Goal: Information Seeking & Learning: Check status

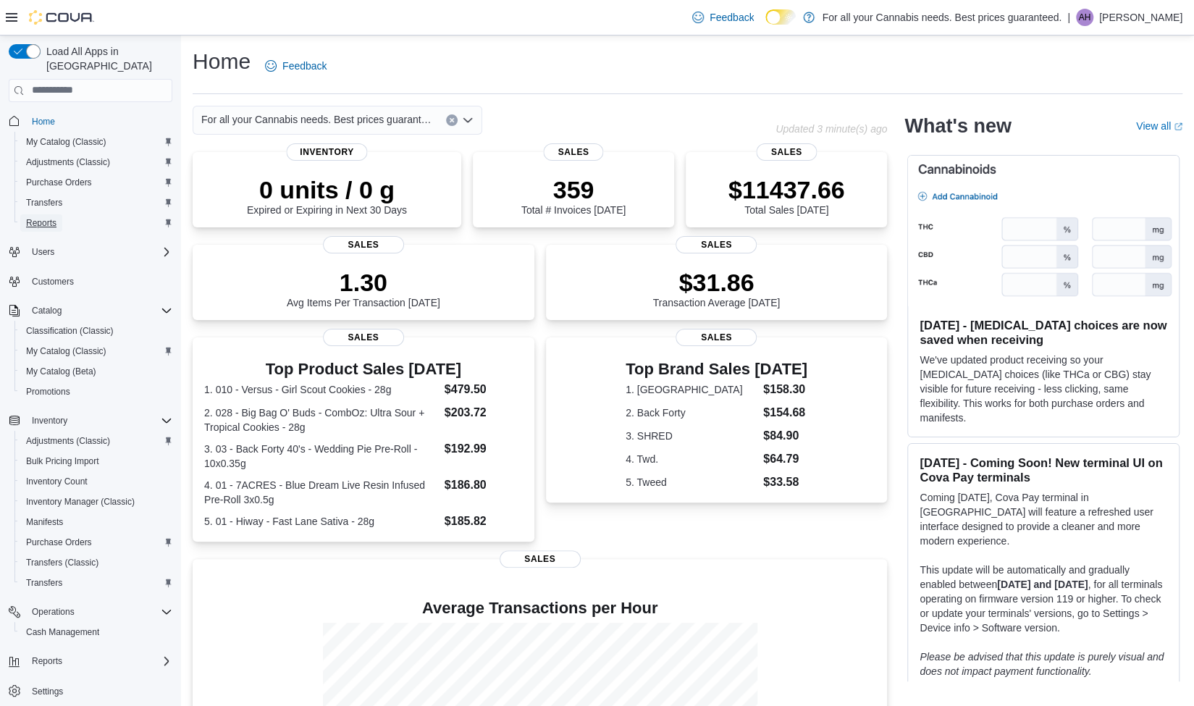
click at [54, 217] on span "Reports" at bounding box center [41, 223] width 30 height 12
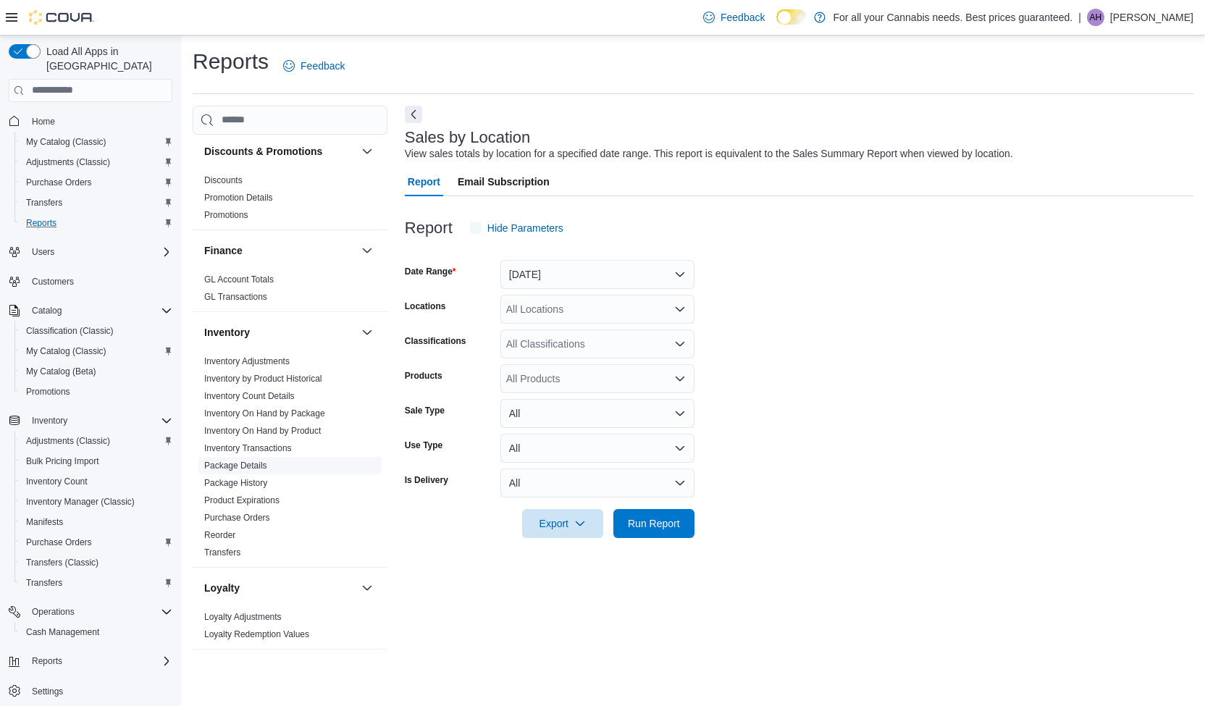
scroll to position [290, 0]
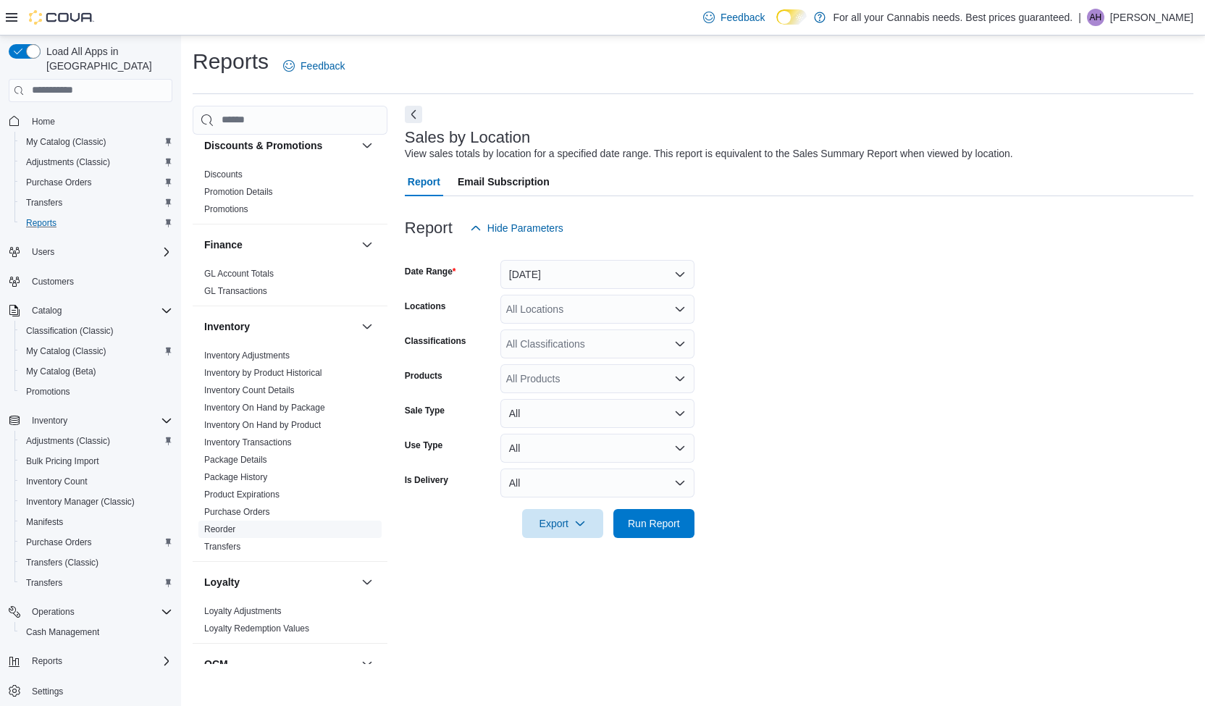
click at [229, 529] on link "Reorder" at bounding box center [219, 529] width 31 height 10
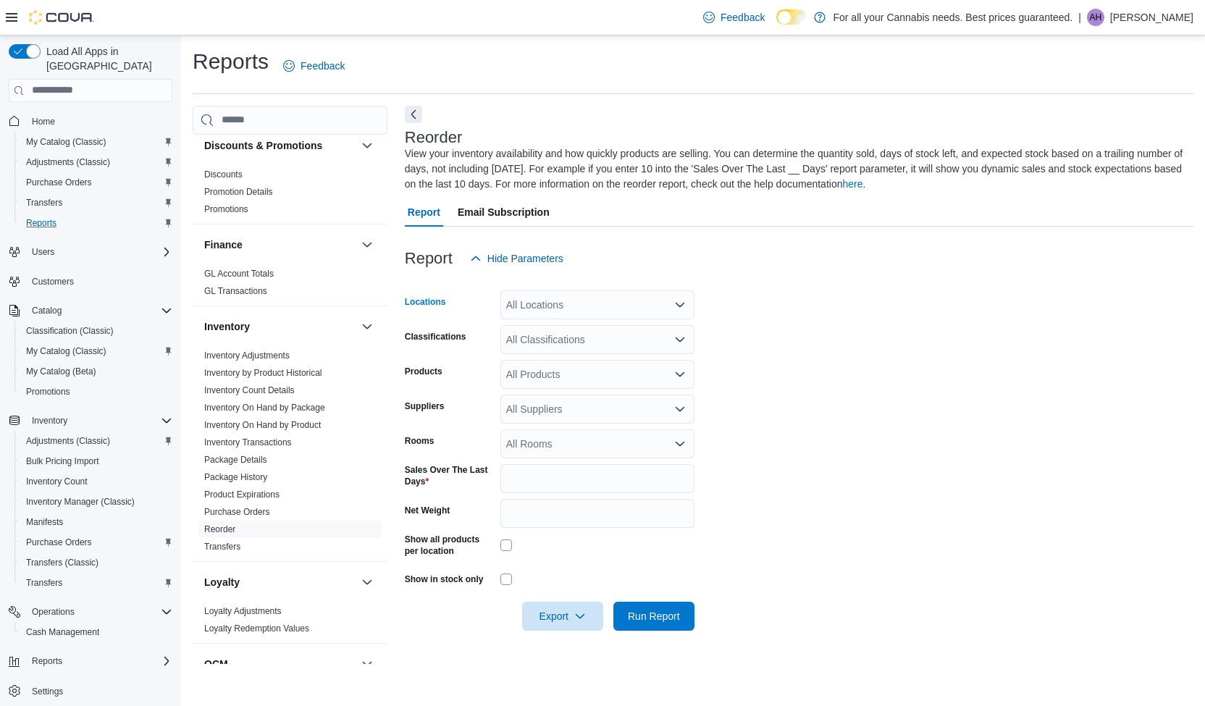
click at [553, 295] on div "All Locations" at bounding box center [597, 304] width 194 height 29
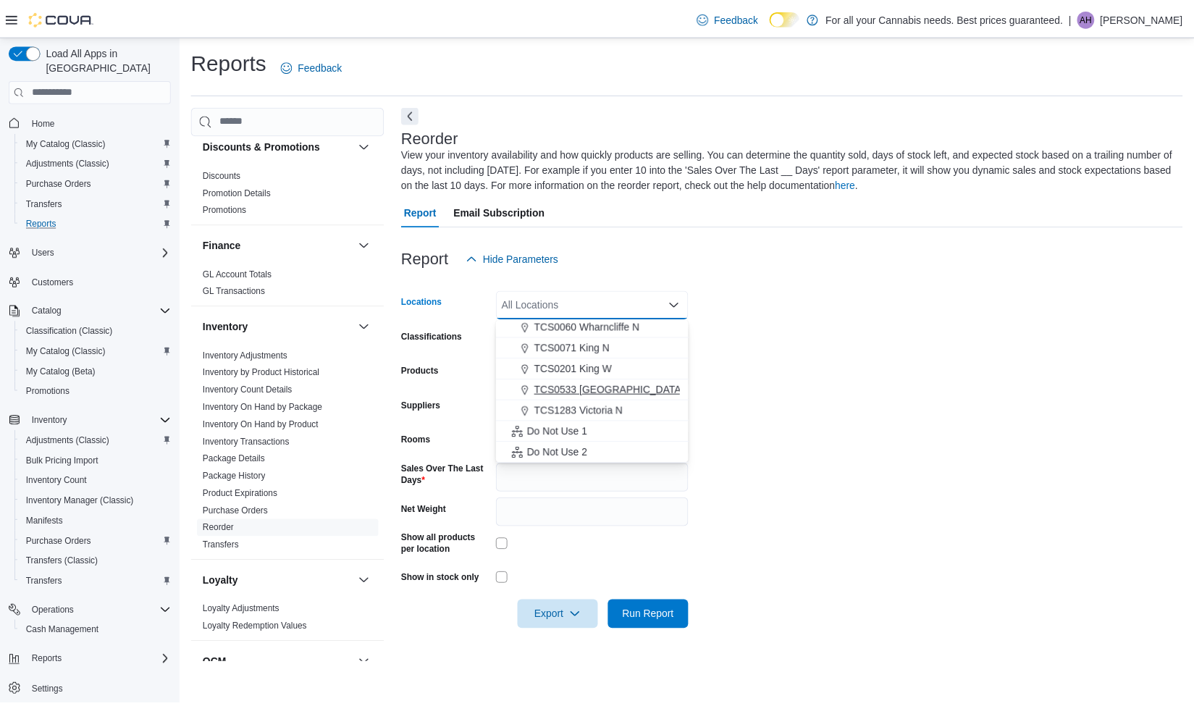
scroll to position [119, 0]
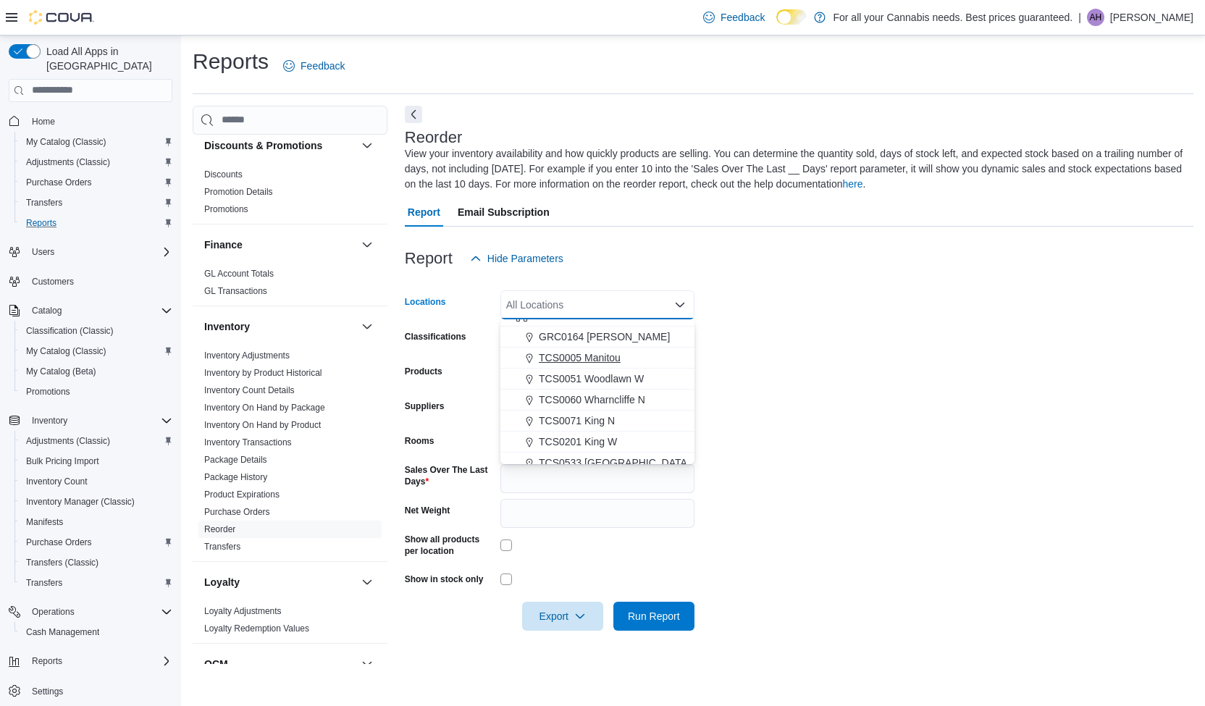
click at [603, 356] on span "TCS0005 Manitou" at bounding box center [580, 358] width 82 height 14
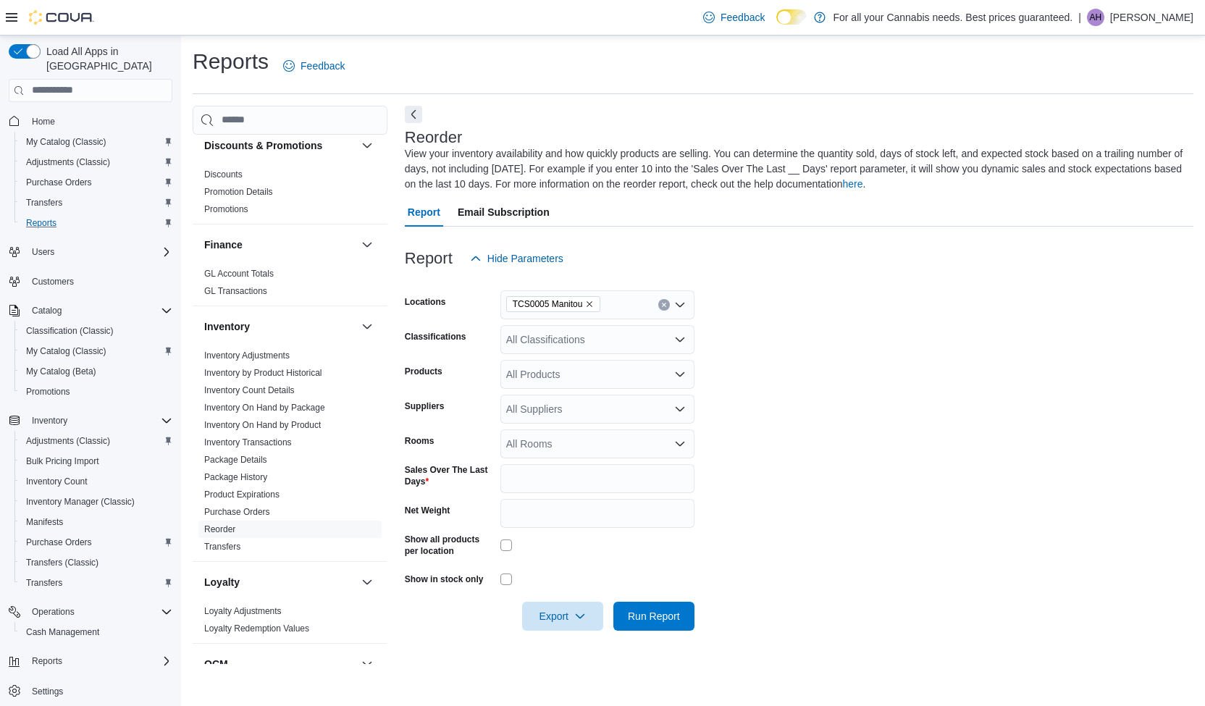
drag, startPoint x: 799, startPoint y: 330, endPoint x: 685, endPoint y: 352, distance: 116.5
click at [799, 330] on form "Locations TCS0005 Manitou Classifications All Classifications Products All Prod…" at bounding box center [799, 452] width 789 height 358
click at [630, 353] on div "All Classifications" at bounding box center [597, 339] width 194 height 29
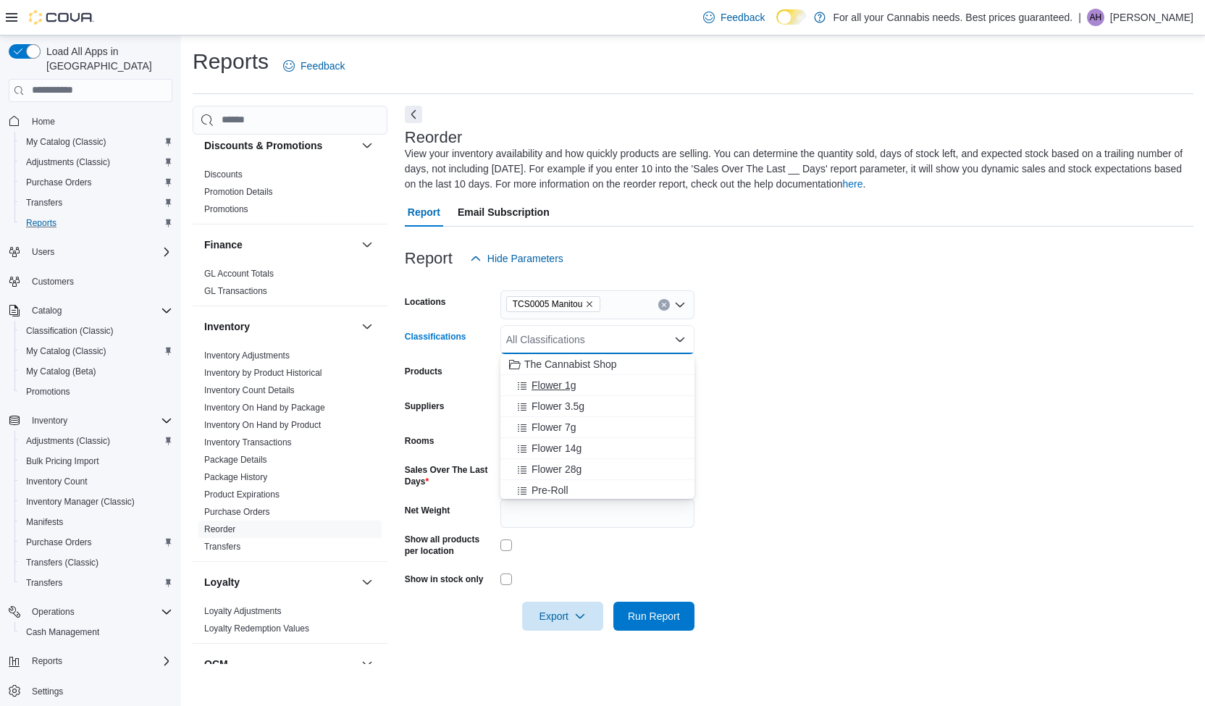
click at [572, 379] on span "Flower 1g" at bounding box center [554, 385] width 44 height 14
click at [568, 382] on span "Flower 3.5g" at bounding box center [558, 385] width 53 height 14
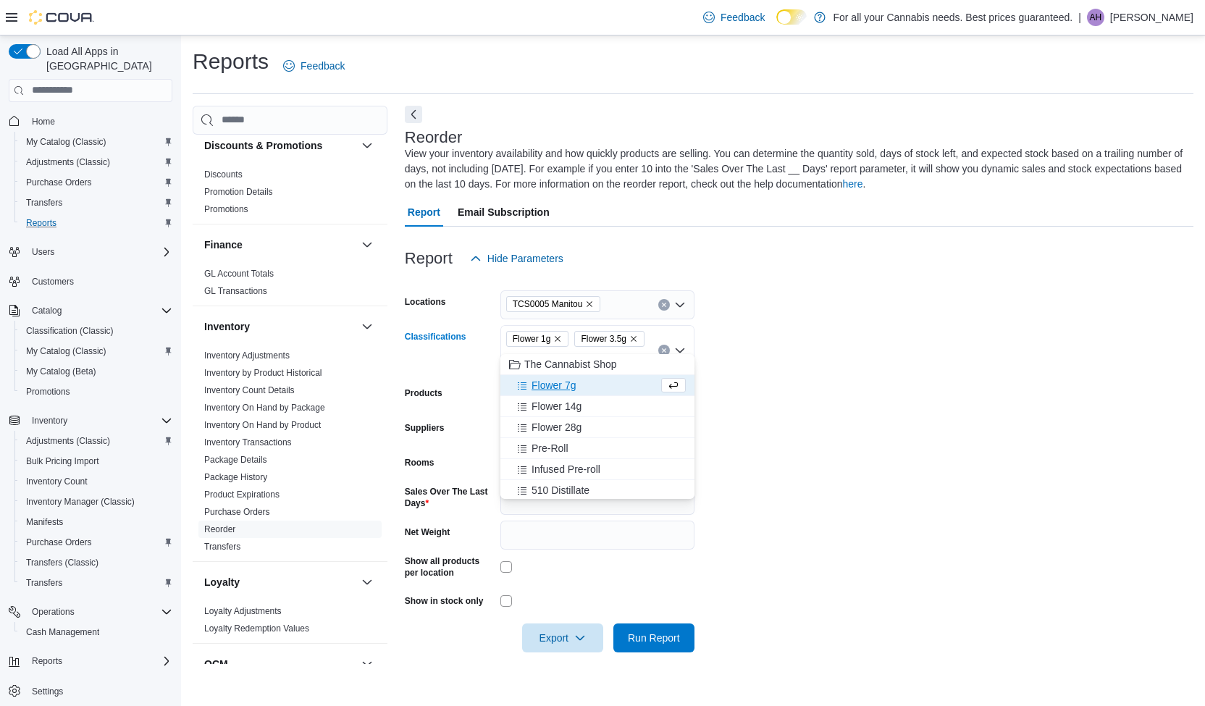
click at [563, 390] on span "Flower 7g" at bounding box center [554, 385] width 44 height 14
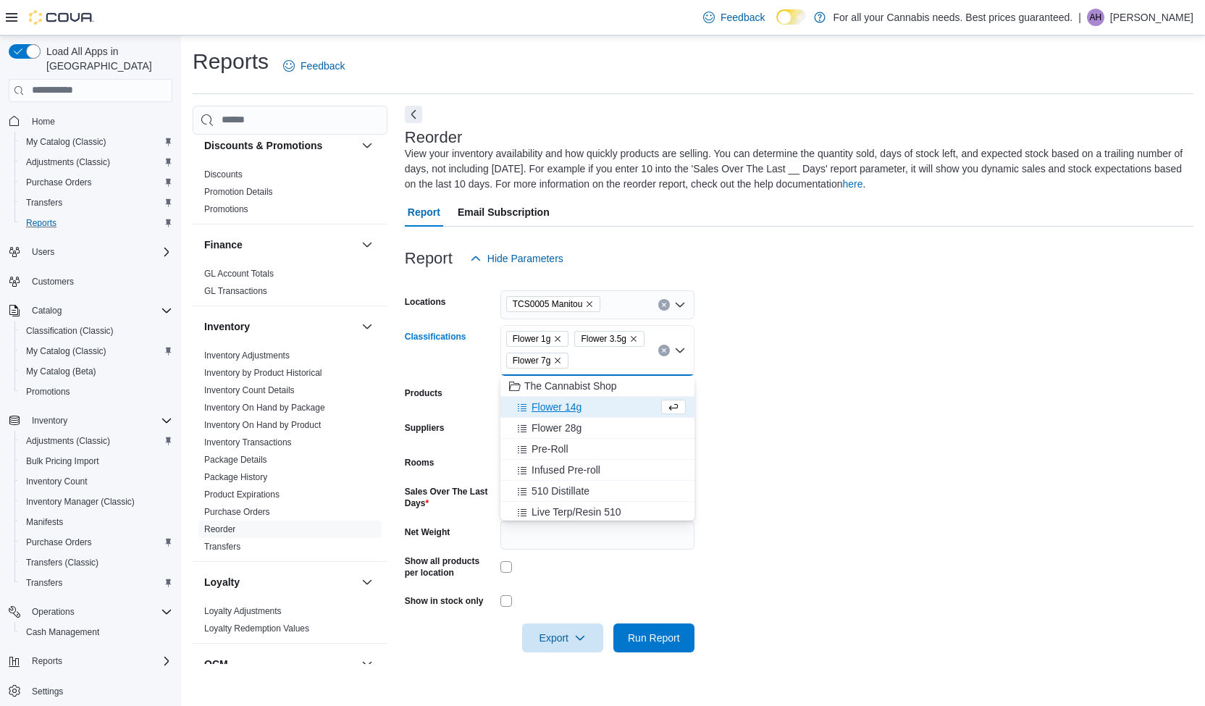
click at [561, 402] on span "Flower 14g" at bounding box center [557, 407] width 50 height 14
click at [563, 412] on span "Flower 28g" at bounding box center [557, 407] width 50 height 14
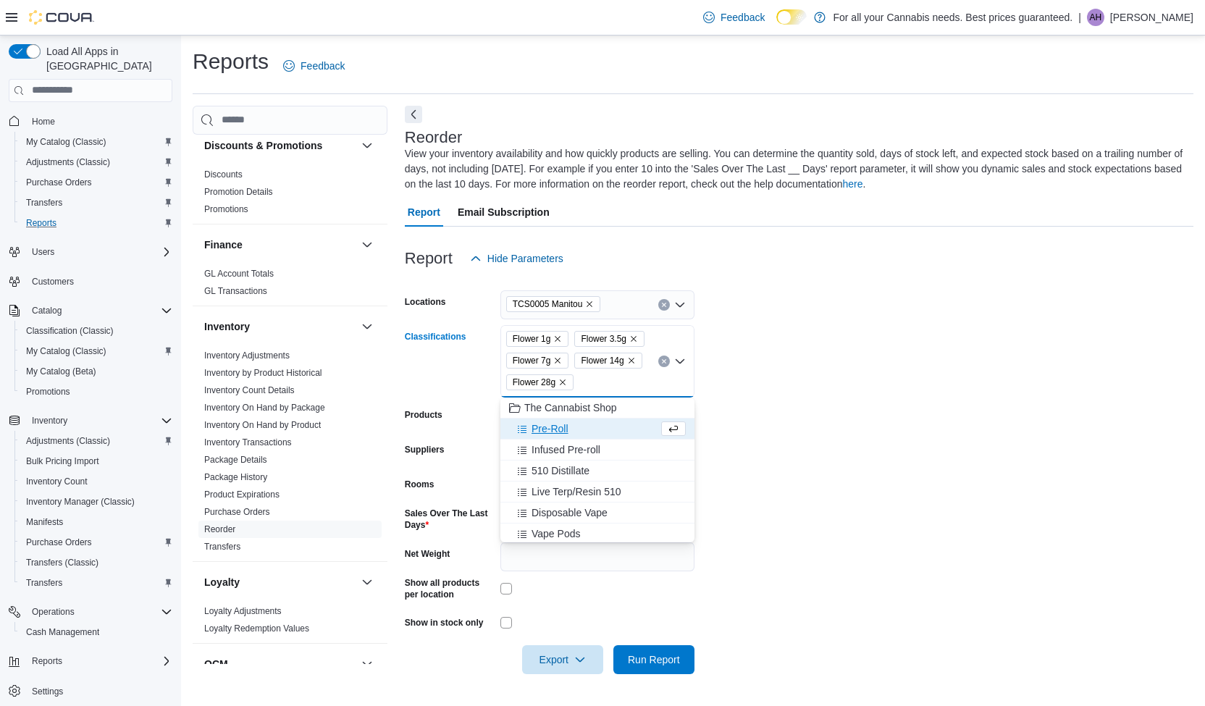
click at [558, 425] on span "Pre-Roll" at bounding box center [550, 428] width 37 height 14
click at [557, 435] on span "Infused Pre-roll" at bounding box center [566, 428] width 69 height 14
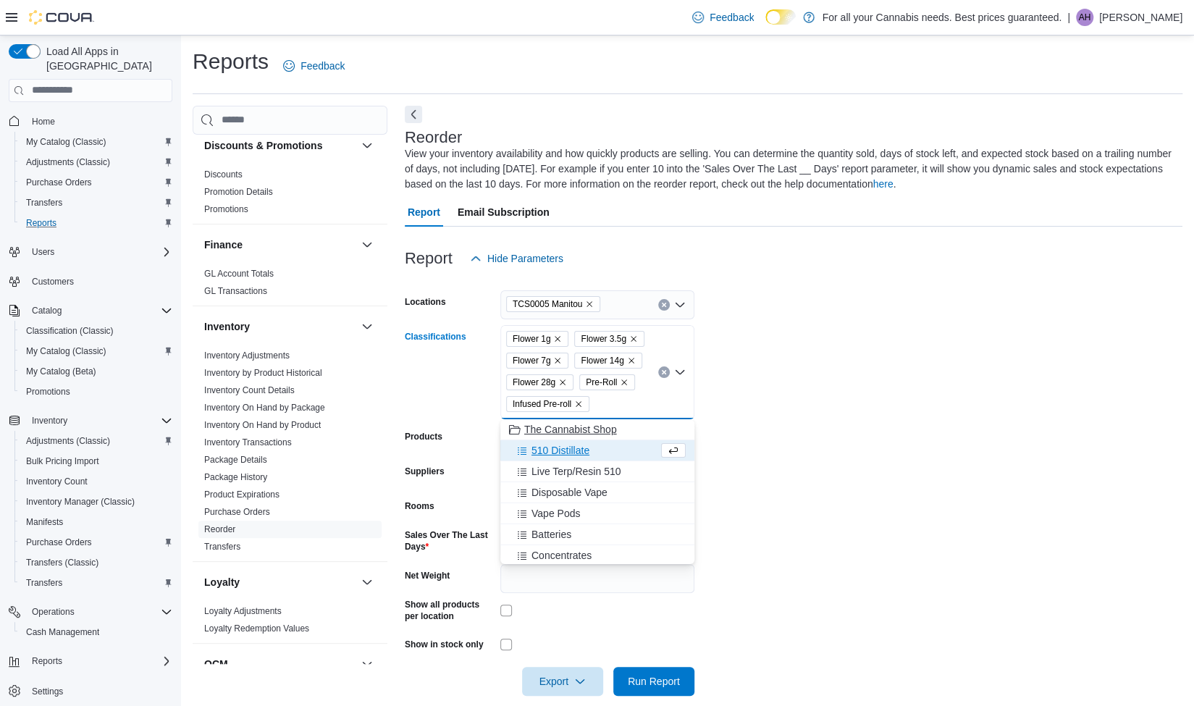
click at [556, 448] on span "510 Distillate" at bounding box center [561, 450] width 58 height 14
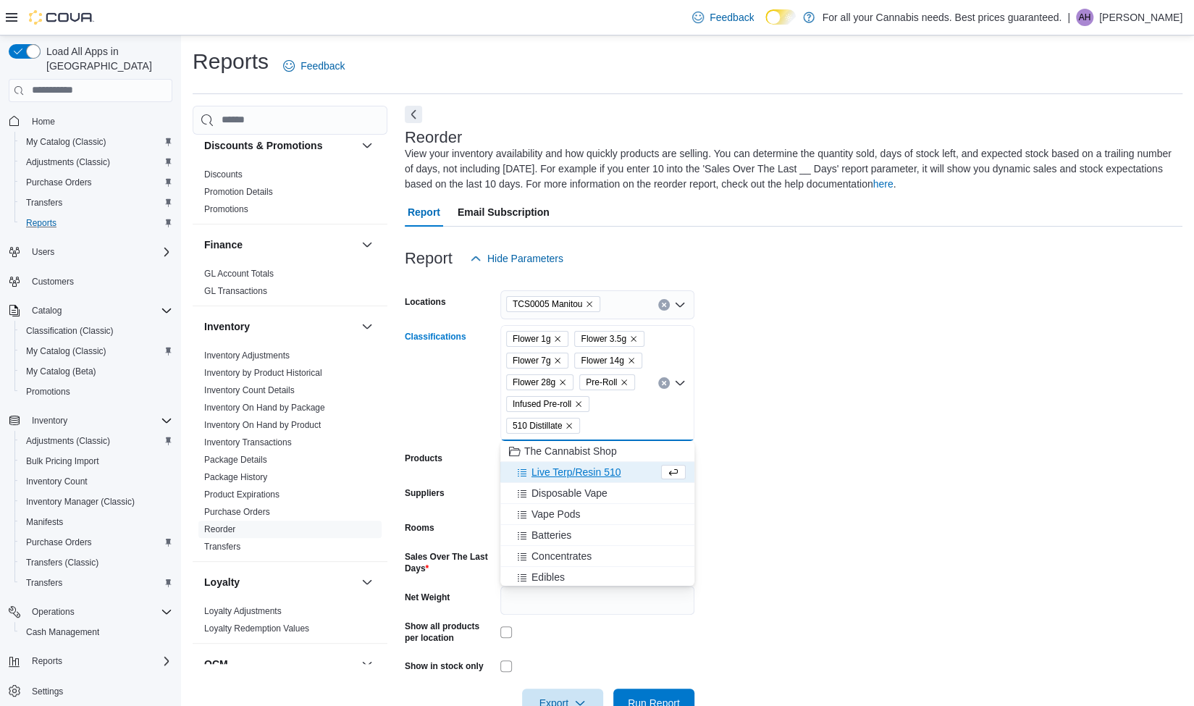
click at [558, 470] on span "Live Terp/Resin 510" at bounding box center [576, 472] width 89 height 14
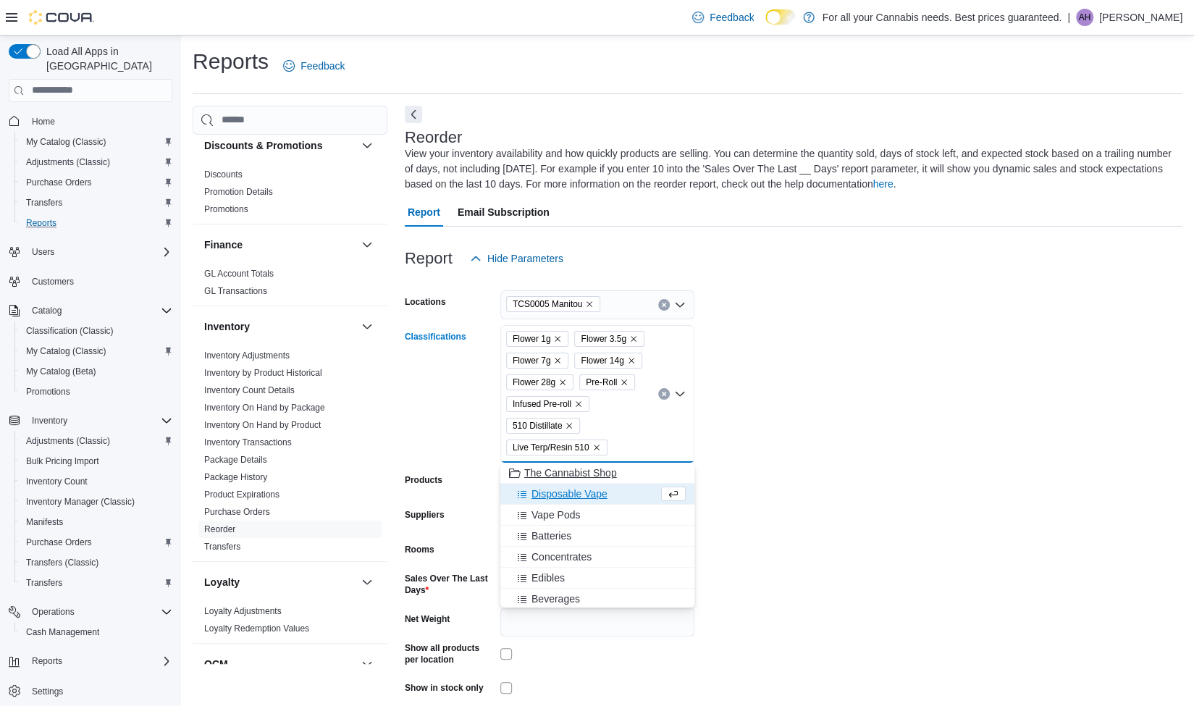
click at [558, 492] on span "Disposable Vape" at bounding box center [570, 494] width 76 height 14
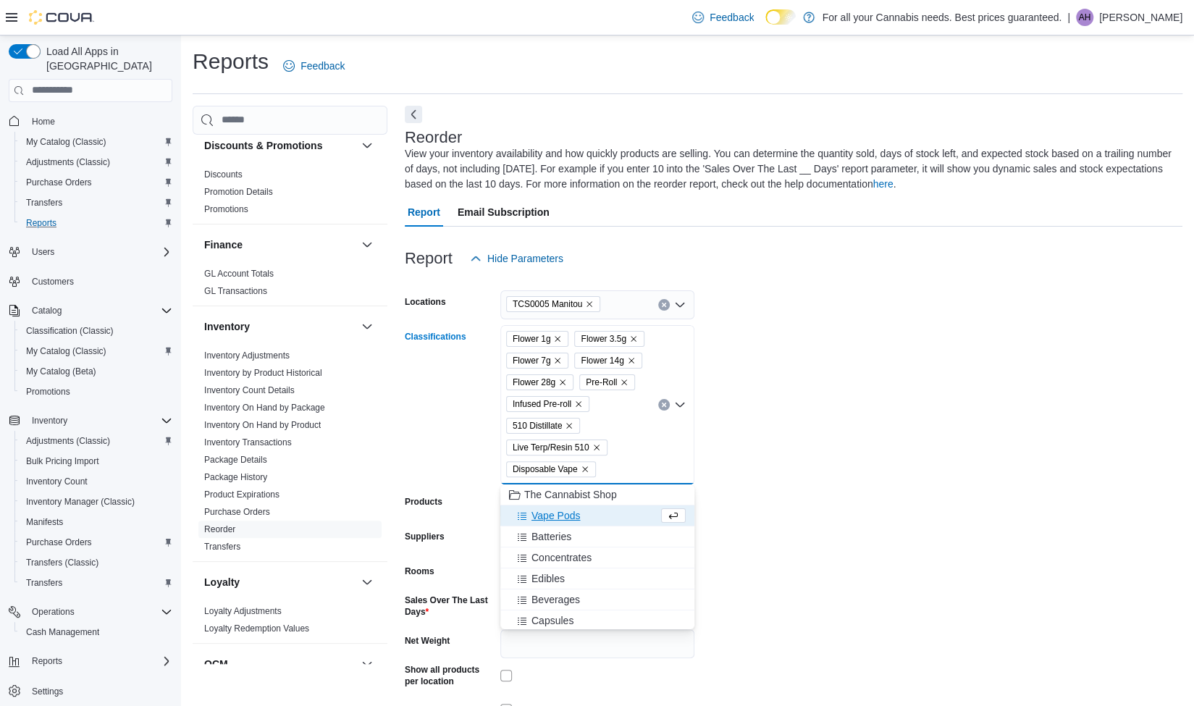
click at [561, 516] on span "Vape Pods" at bounding box center [556, 515] width 49 height 14
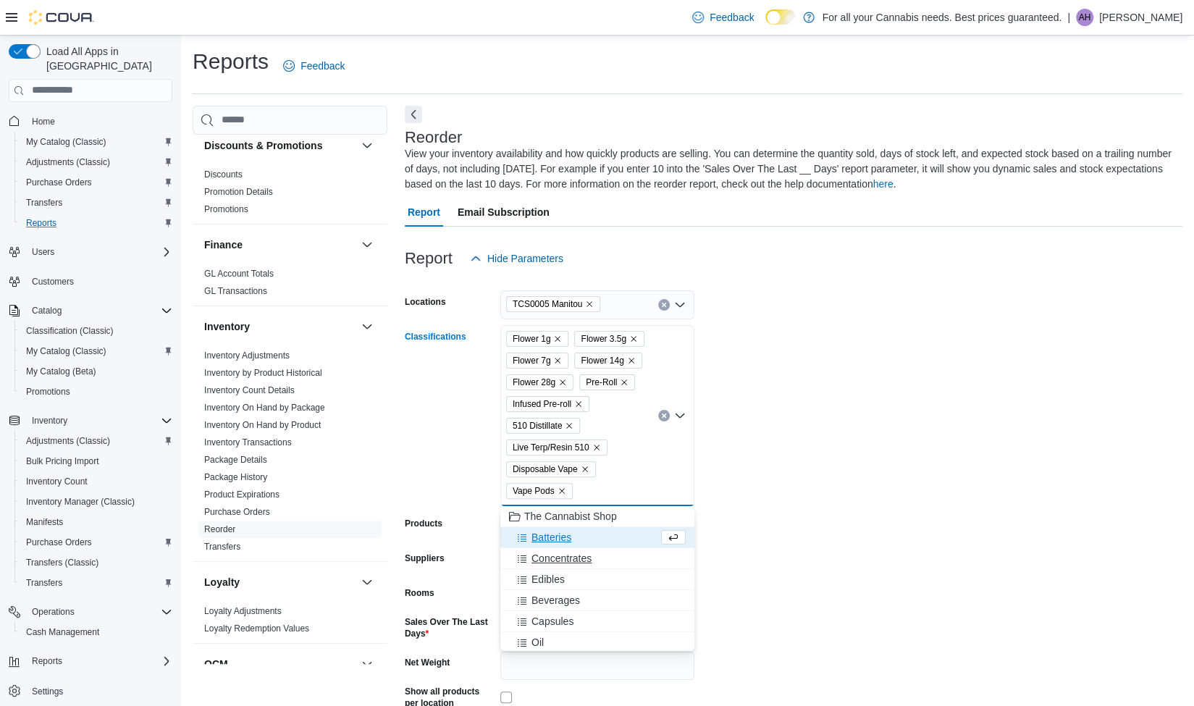
click at [559, 560] on span "Concentrates" at bounding box center [562, 558] width 60 height 14
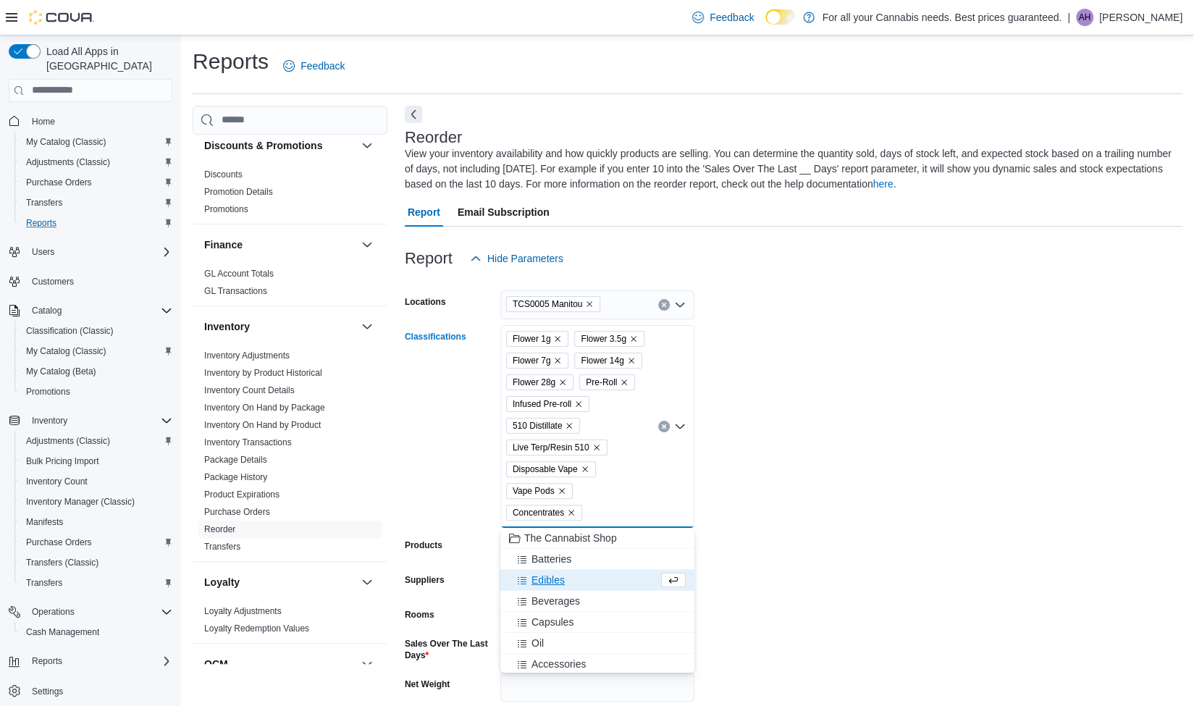
click at [555, 579] on span "Edibles" at bounding box center [548, 580] width 33 height 14
click at [571, 586] on span "Beverages" at bounding box center [556, 580] width 49 height 14
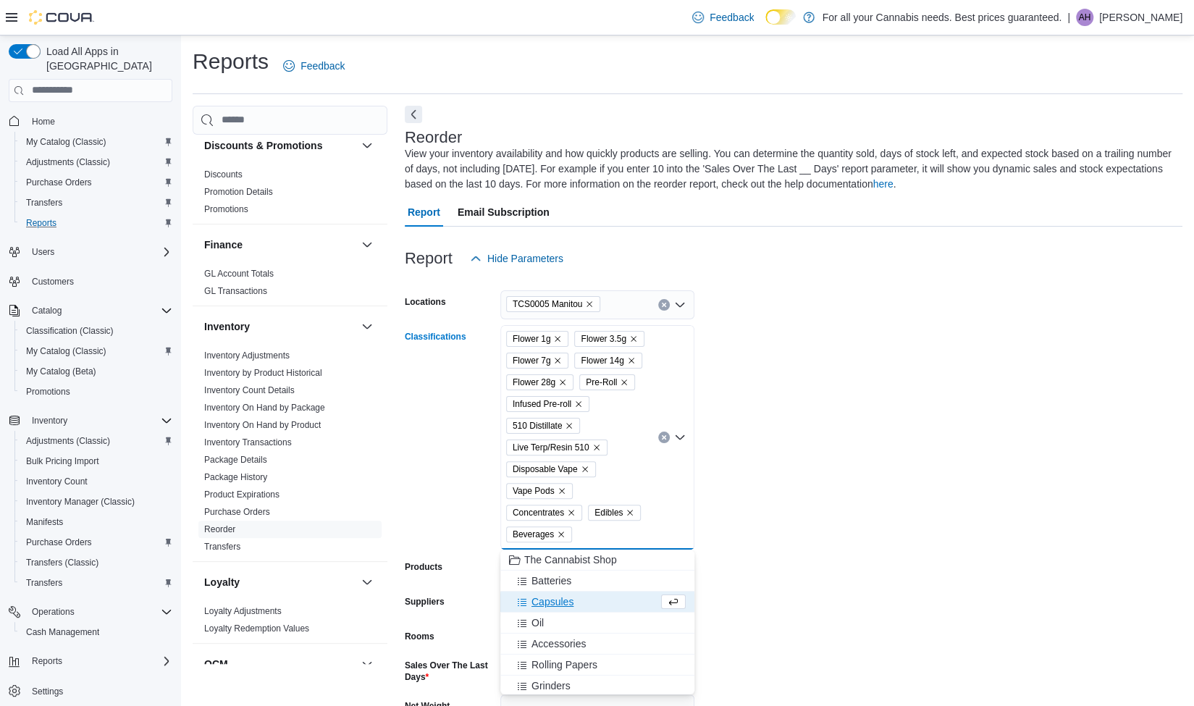
click at [562, 600] on span "Capsules" at bounding box center [553, 602] width 42 height 14
click at [540, 603] on span "Oil" at bounding box center [538, 602] width 12 height 14
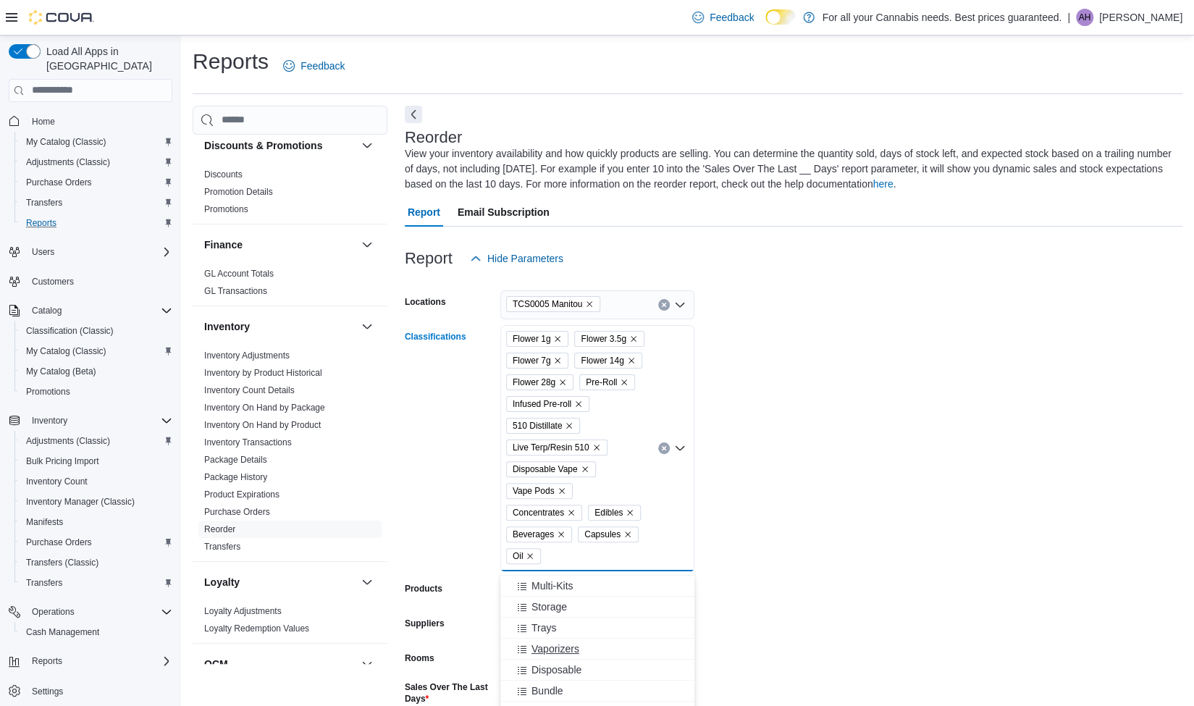
scroll to position [338, 0]
click at [808, 528] on form "Locations TCS0005 Manitou Classifications Flower 1g Flower 3.5g Flower 7g Flowe…" at bounding box center [794, 560] width 778 height 575
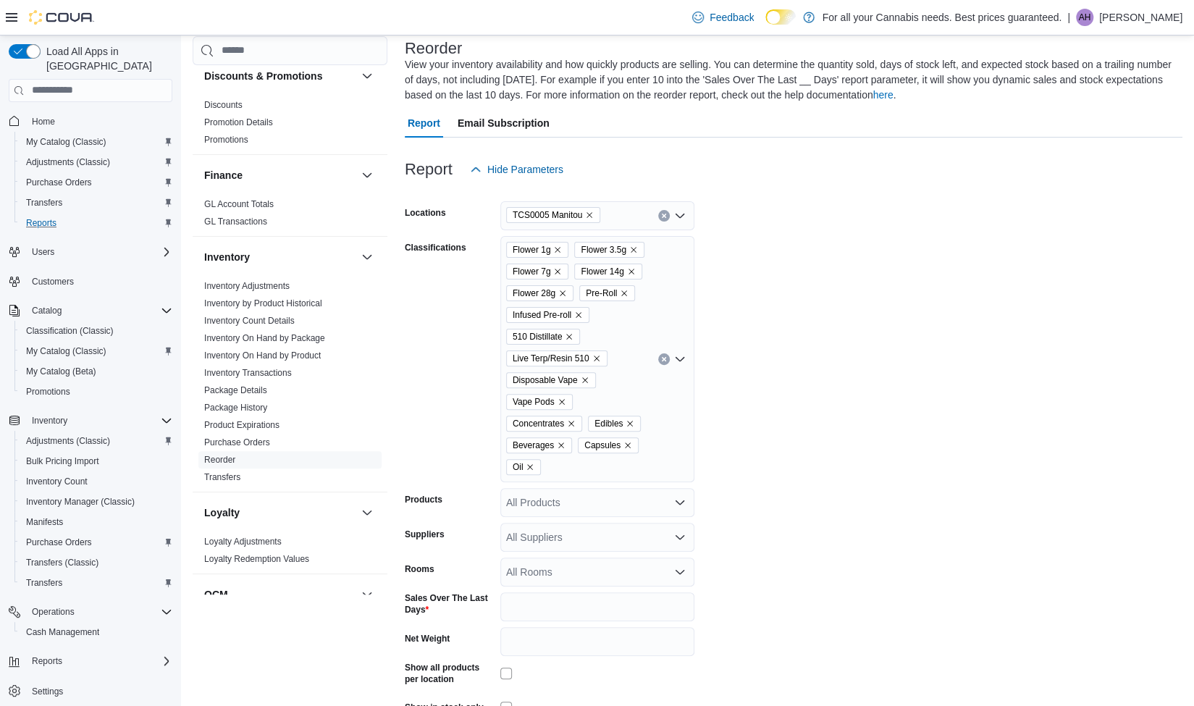
scroll to position [170, 0]
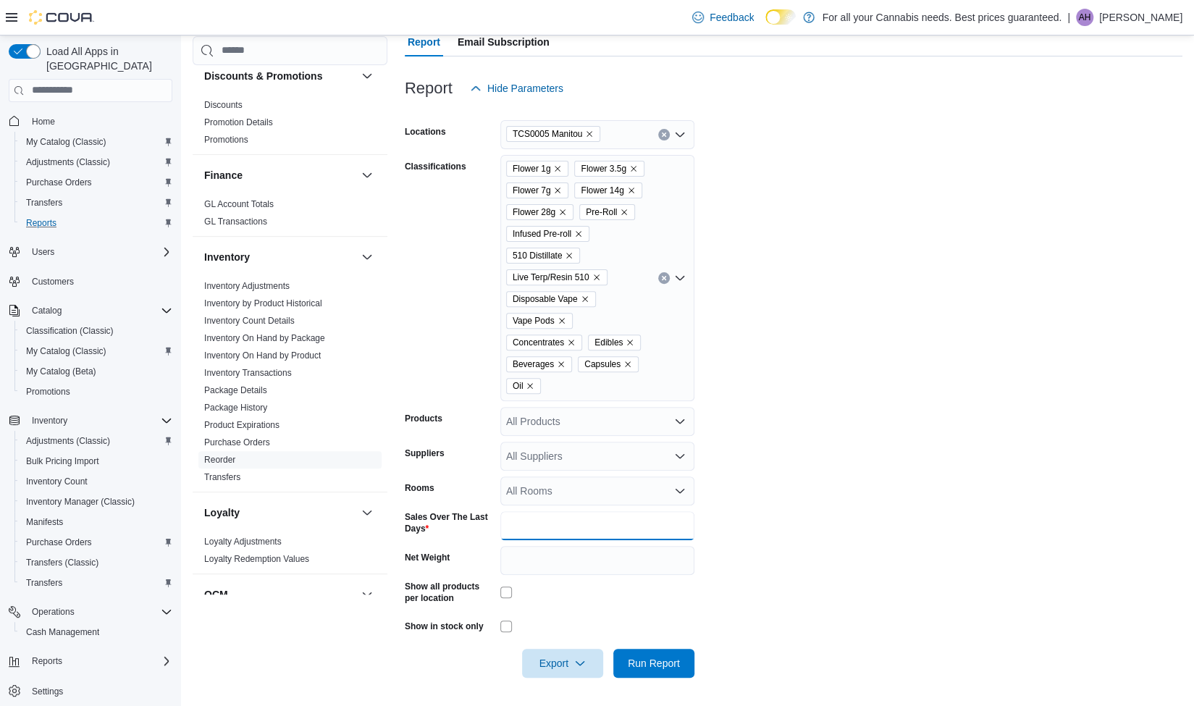
click at [553, 524] on input "*" at bounding box center [597, 525] width 194 height 29
type input "**"
click at [872, 519] on form "Locations TCS0005 Manitou Classifications Flower 1g Flower 3.5g Flower 7g Flowe…" at bounding box center [794, 390] width 778 height 575
click at [579, 664] on icon "button" at bounding box center [580, 663] width 12 height 12
click at [582, 575] on span "Export to Excel" at bounding box center [562, 575] width 65 height 12
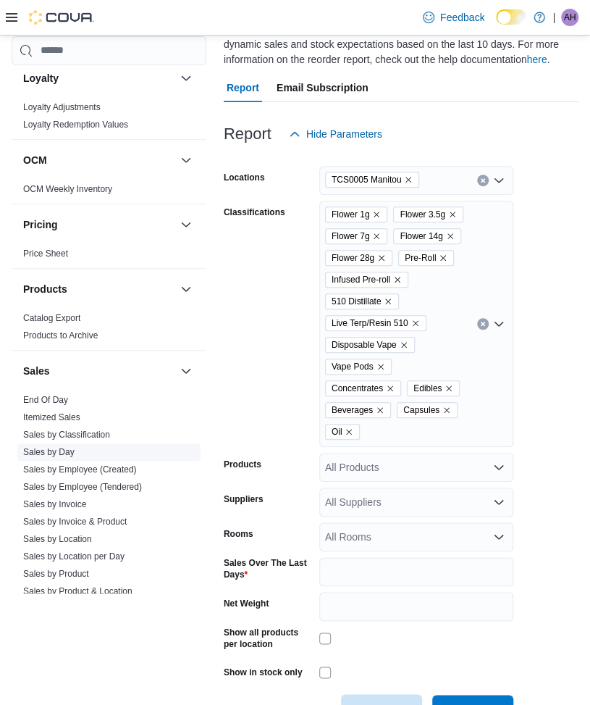
scroll to position [865, 0]
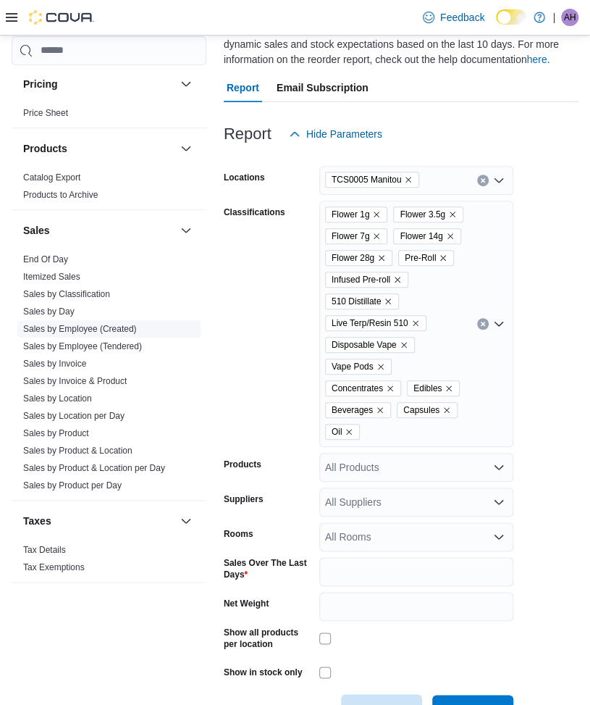
drag, startPoint x: 87, startPoint y: 382, endPoint x: 86, endPoint y: 395, distance: 13.1
click at [87, 382] on link "Sales by Invoice & Product" at bounding box center [75, 381] width 104 height 10
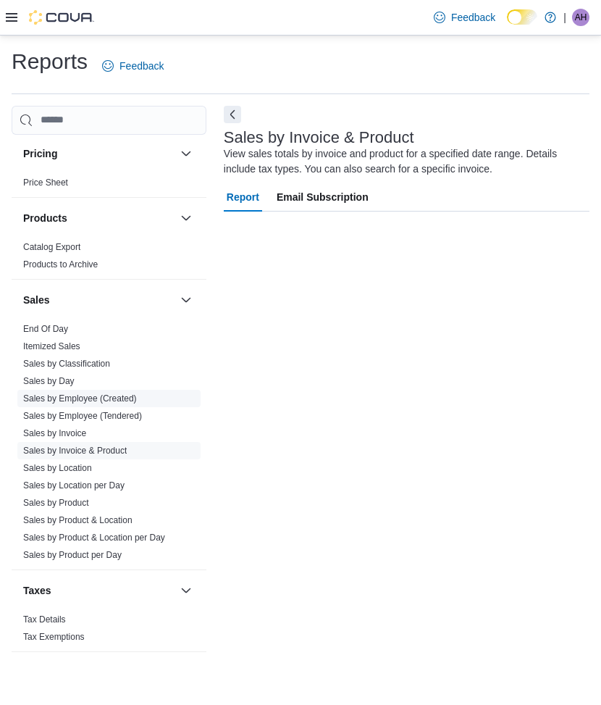
click at [86, 395] on link "Sales by Employee (Created)" at bounding box center [80, 398] width 114 height 10
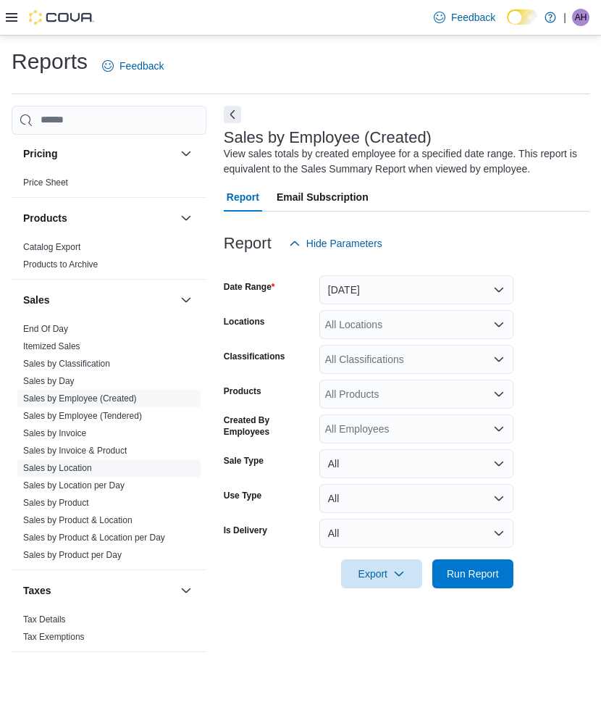
click at [101, 468] on span "Sales by Location" at bounding box center [108, 467] width 183 height 17
click at [92, 466] on link "Sales by Location" at bounding box center [57, 468] width 69 height 10
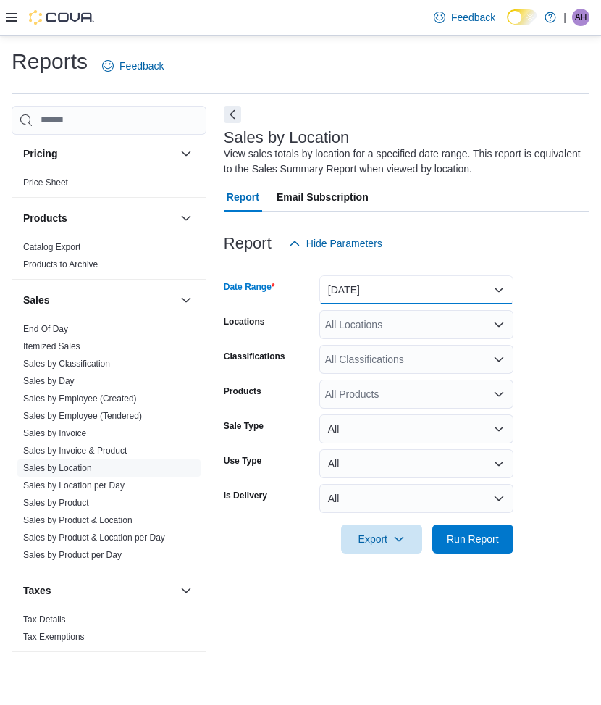
click at [381, 286] on button "[DATE]" at bounding box center [416, 289] width 194 height 29
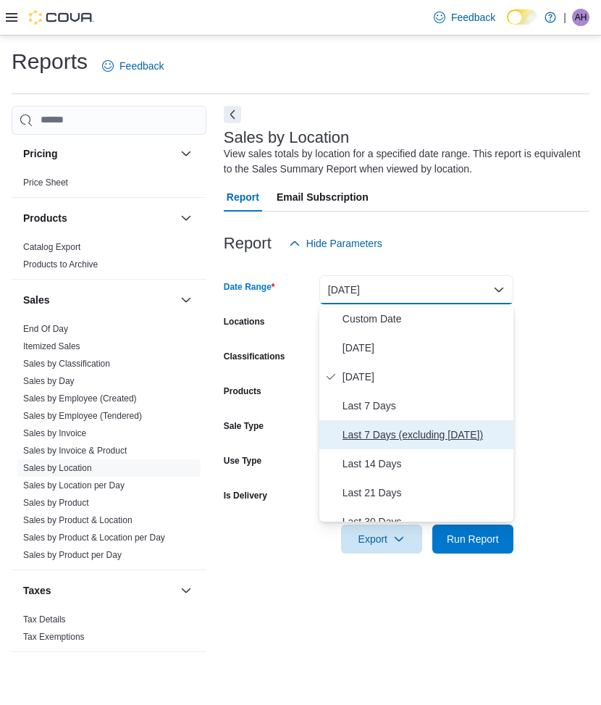
click at [382, 427] on span "Last 7 Days (excluding [DATE])" at bounding box center [425, 434] width 165 height 17
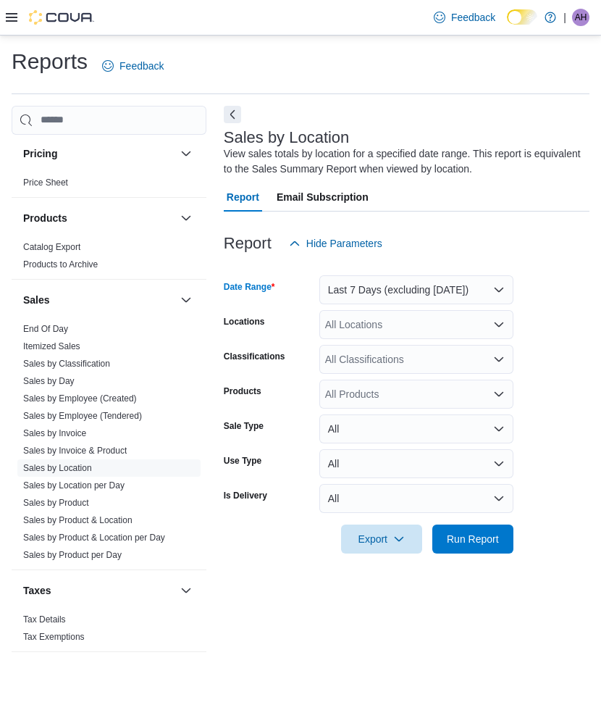
click at [372, 325] on div "All Locations" at bounding box center [416, 324] width 194 height 29
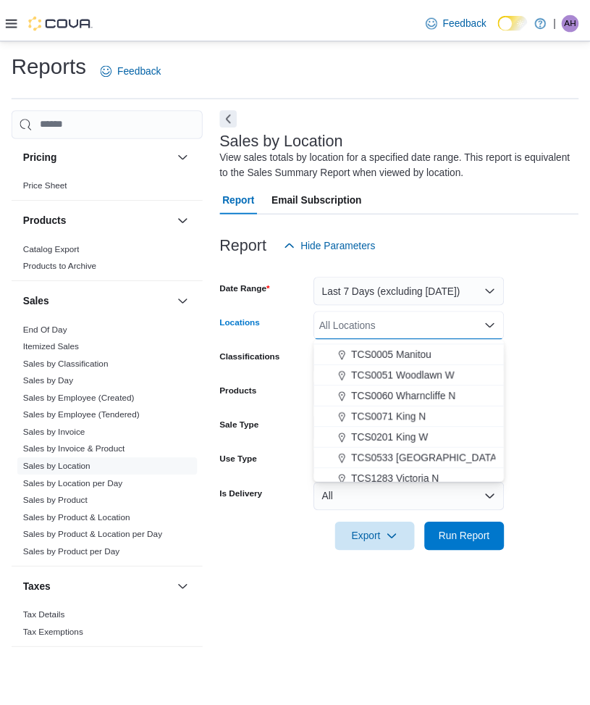
scroll to position [145, 0]
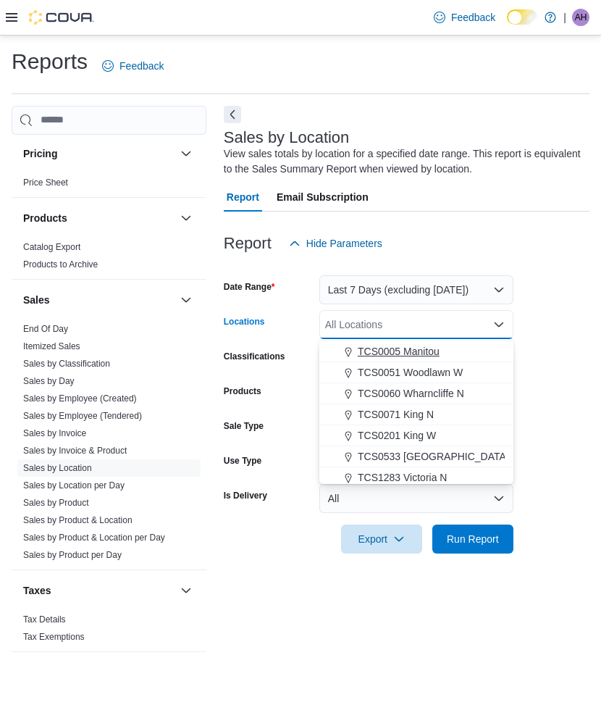
click at [421, 352] on span "TCS0005 Manitou" at bounding box center [399, 351] width 82 height 14
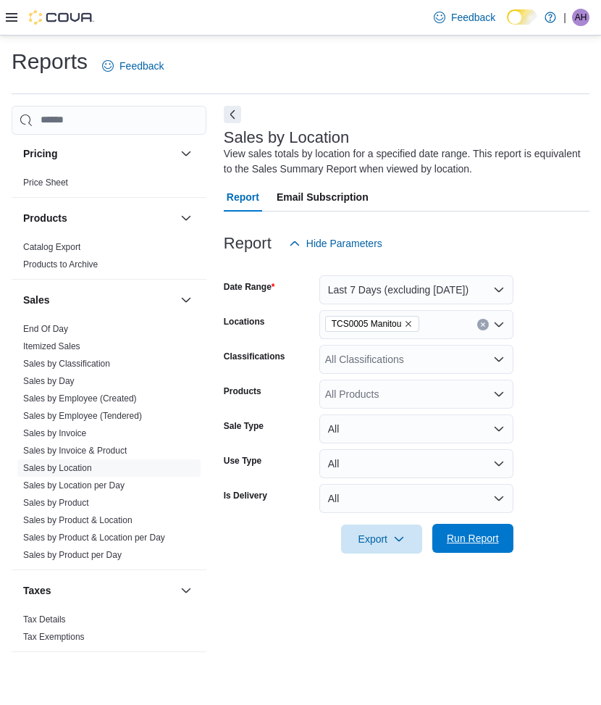
click at [474, 534] on span "Run Report" at bounding box center [473, 538] width 52 height 14
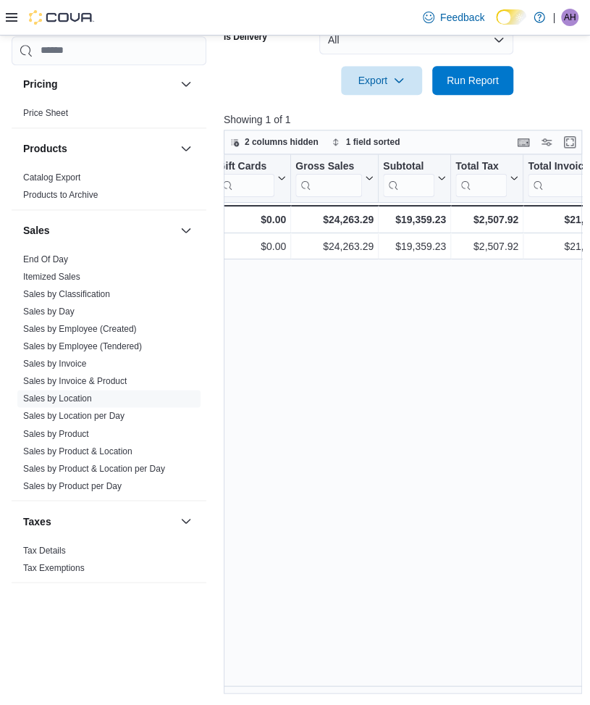
scroll to position [0, 383]
click at [397, 417] on div "Location Click to view column header actions Invoices Sold Sorted descending . …" at bounding box center [405, 424] width 362 height 540
